Goal: Check status

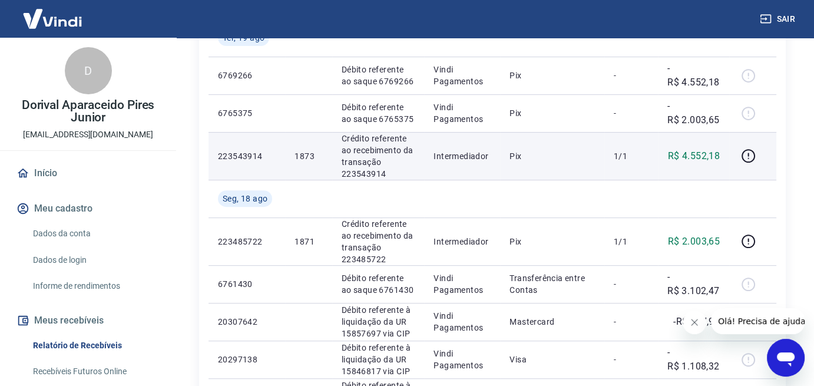
scroll to position [412, 0]
drag, startPoint x: 307, startPoint y: 155, endPoint x: 294, endPoint y: 154, distance: 13.0
click at [294, 154] on td "1873" at bounding box center [308, 157] width 47 height 48
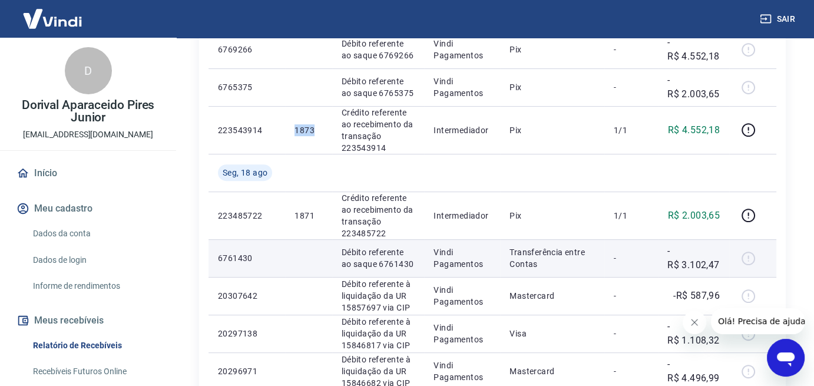
scroll to position [471, 0]
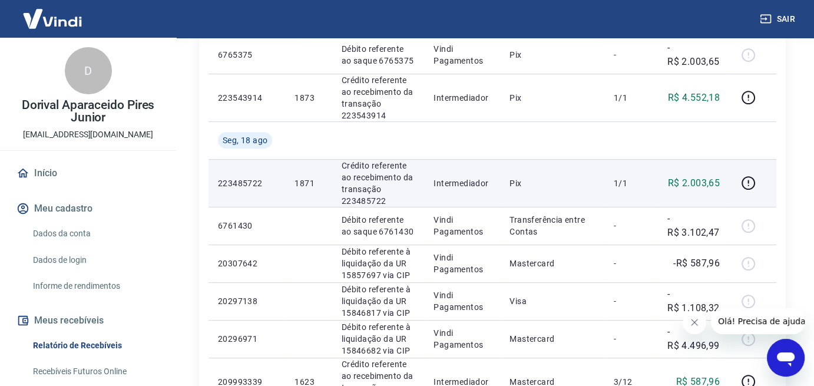
click at [316, 181] on p "1871" at bounding box center [309, 183] width 28 height 12
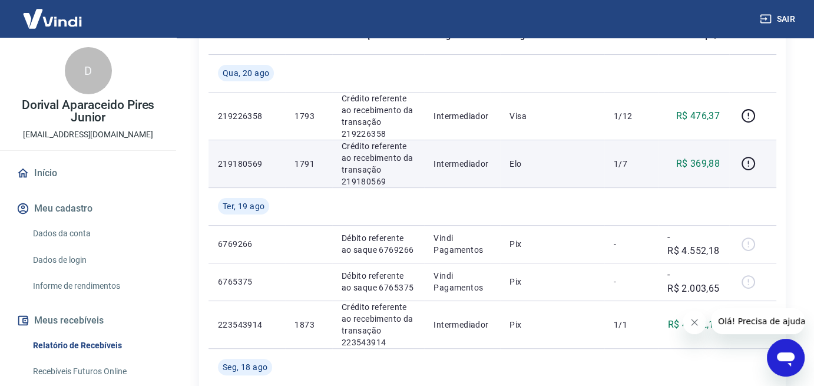
scroll to position [236, 0]
